Goal: Transaction & Acquisition: Purchase product/service

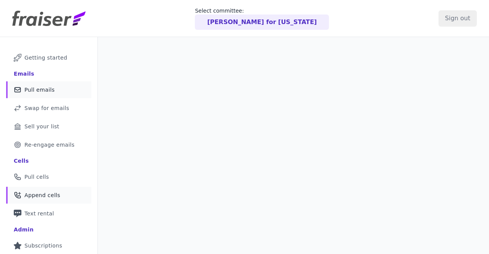
click at [53, 193] on span "Append cells" at bounding box center [42, 195] width 36 height 8
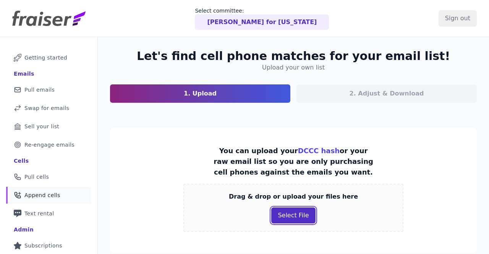
click at [300, 218] on button "Select File" at bounding box center [293, 215] width 44 height 16
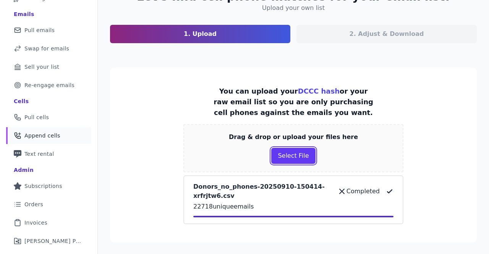
scroll to position [118, 0]
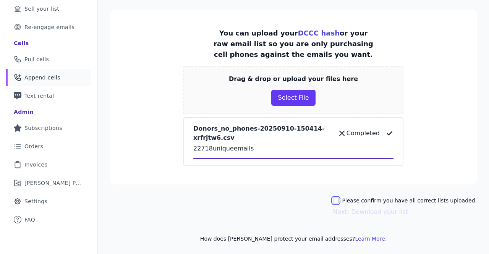
click at [339, 199] on input "Please confirm you have all correct lists uploaded." at bounding box center [336, 200] width 6 height 6
checkbox input "true"
click at [353, 212] on button "Next: Download your list" at bounding box center [370, 211] width 75 height 9
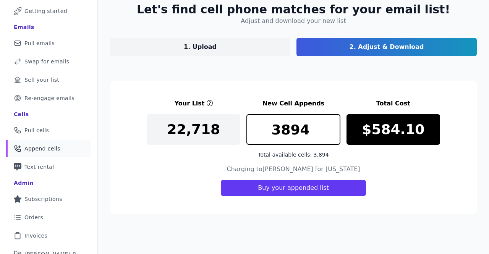
scroll to position [32, 0]
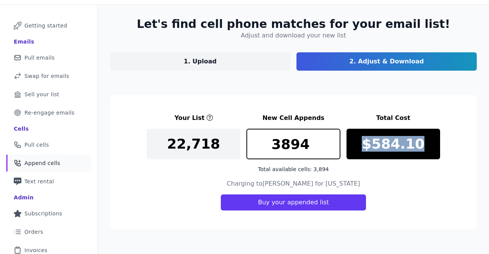
drag, startPoint x: 380, startPoint y: 147, endPoint x: 354, endPoint y: 151, distance: 26.2
click at [354, 151] on div "$584.10" at bounding box center [393, 144] width 94 height 31
copy p "$584.10"
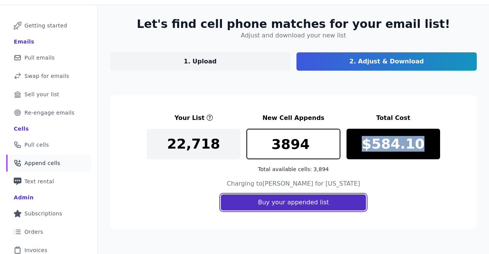
click at [285, 203] on button "Buy your appended list" at bounding box center [293, 202] width 145 height 16
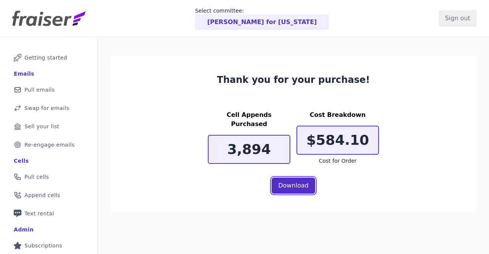
click at [284, 187] on link "Download" at bounding box center [293, 186] width 44 height 16
